Goal: Task Accomplishment & Management: Use online tool/utility

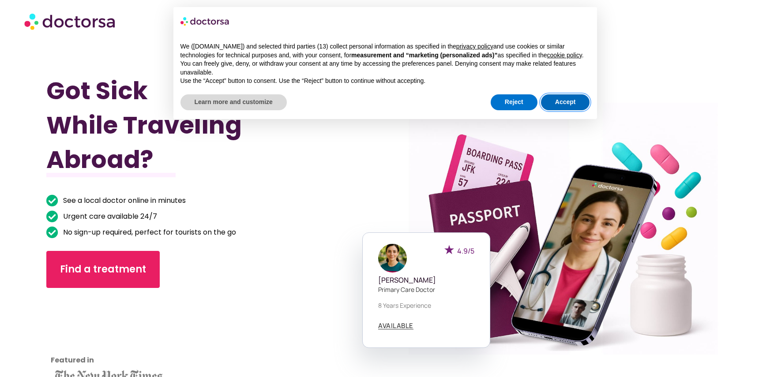
click at [550, 98] on button "Accept" at bounding box center [565, 102] width 49 height 16
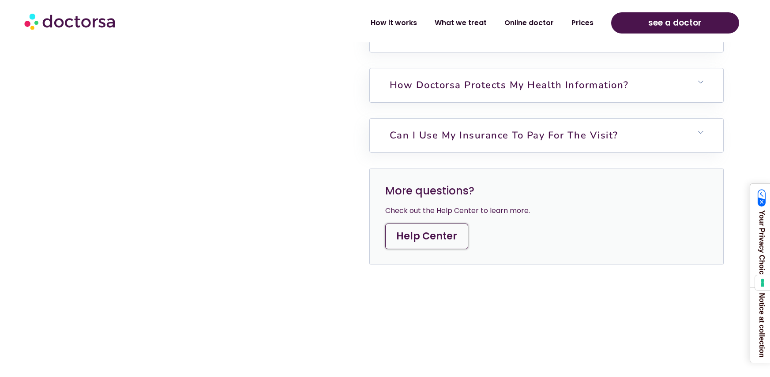
scroll to position [2584, 0]
click at [419, 232] on link "Help Center" at bounding box center [426, 236] width 83 height 26
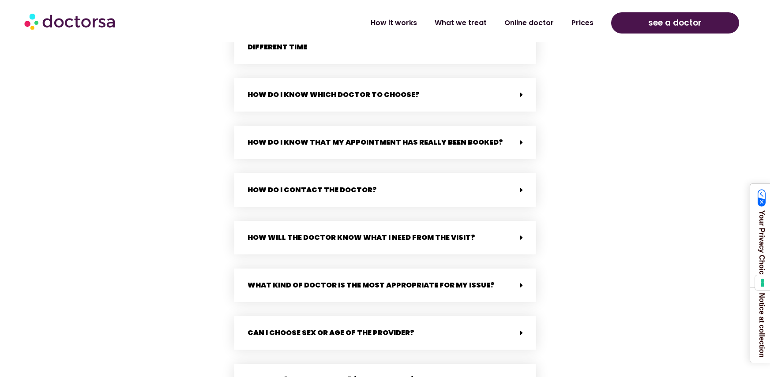
scroll to position [1324, 0]
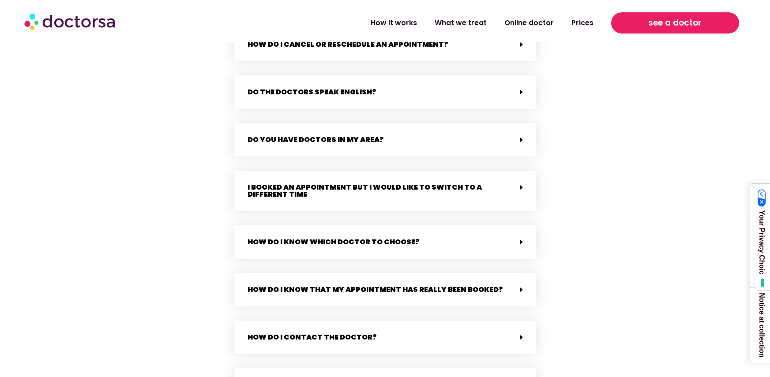
click at [668, 28] on span "see a doctor" at bounding box center [674, 23] width 53 height 14
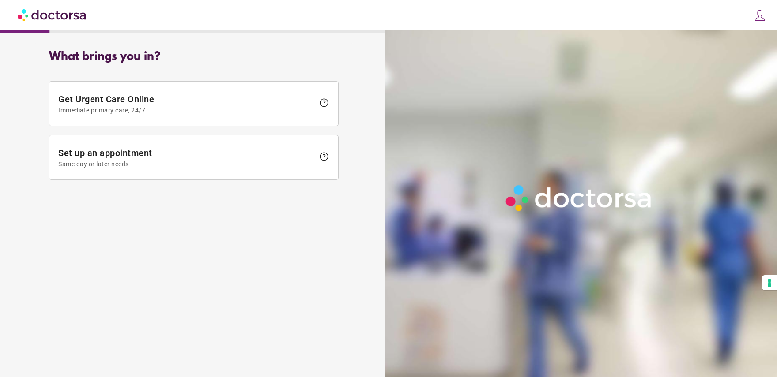
click at [763, 15] on img at bounding box center [759, 15] width 12 height 12
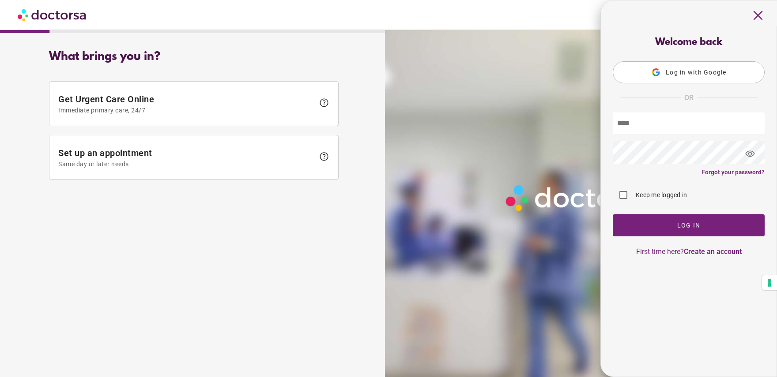
click at [647, 133] on input "text" at bounding box center [689, 124] width 152 height 22
type input "**********"
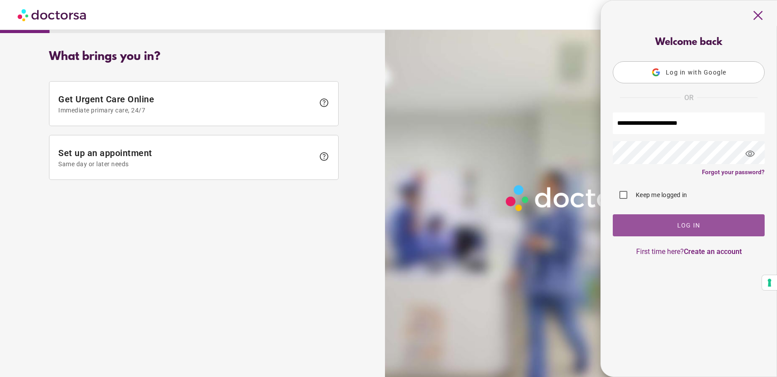
click at [655, 227] on span "button" at bounding box center [689, 226] width 152 height 22
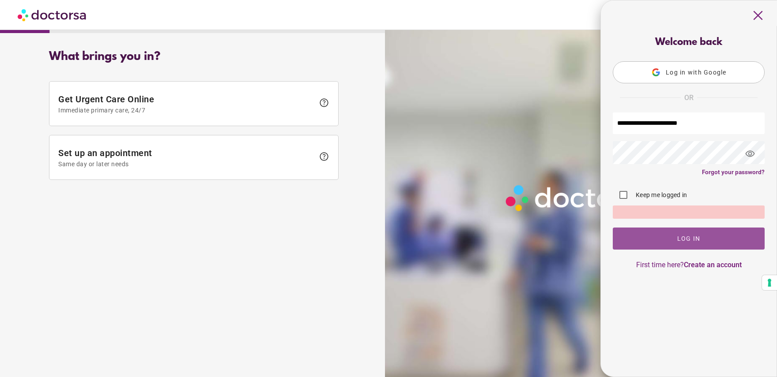
click at [656, 242] on span "button" at bounding box center [689, 239] width 152 height 22
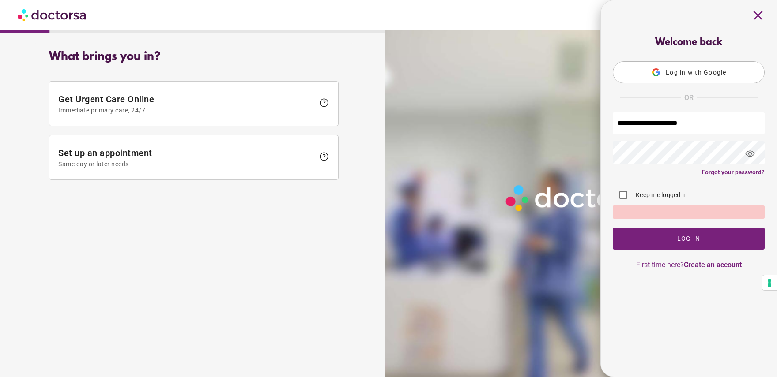
click at [752, 152] on span "visibility" at bounding box center [750, 154] width 24 height 24
click at [506, 163] on div "close Log in Make a request Your appointments Your profile Welcome back Log in …" at bounding box center [388, 178] width 777 height 357
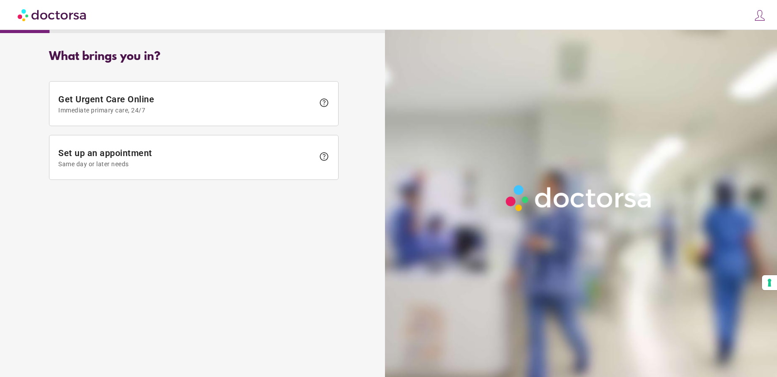
click at [761, 17] on img at bounding box center [759, 15] width 12 height 12
